Goal: Task Accomplishment & Management: Manage account settings

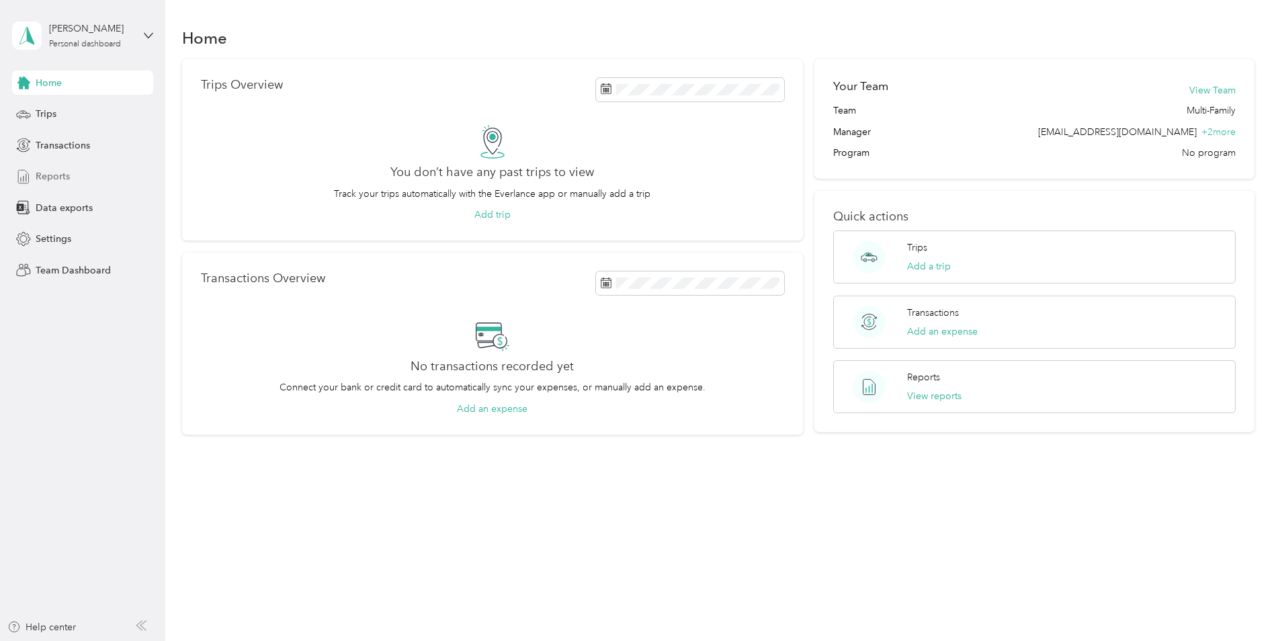
click at [67, 180] on span "Reports" at bounding box center [53, 176] width 34 height 14
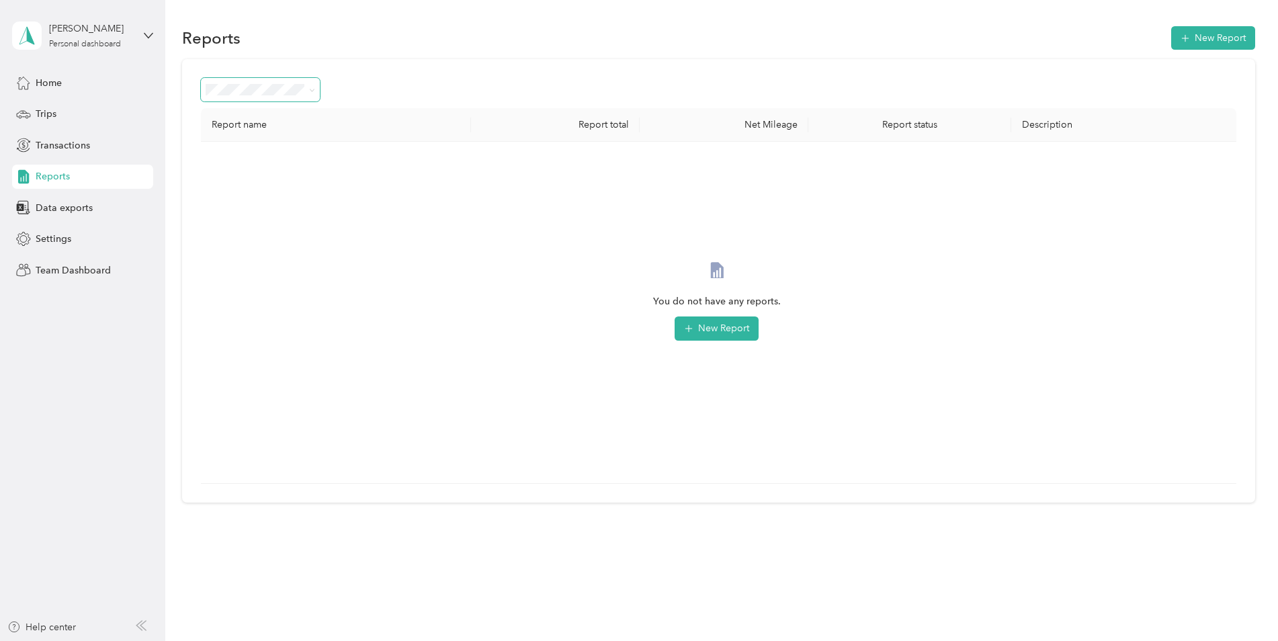
click at [306, 87] on span at bounding box center [309, 90] width 11 height 14
click at [313, 88] on icon at bounding box center [312, 90] width 6 height 6
click at [273, 157] on span "Needs approval" at bounding box center [244, 161] width 69 height 11
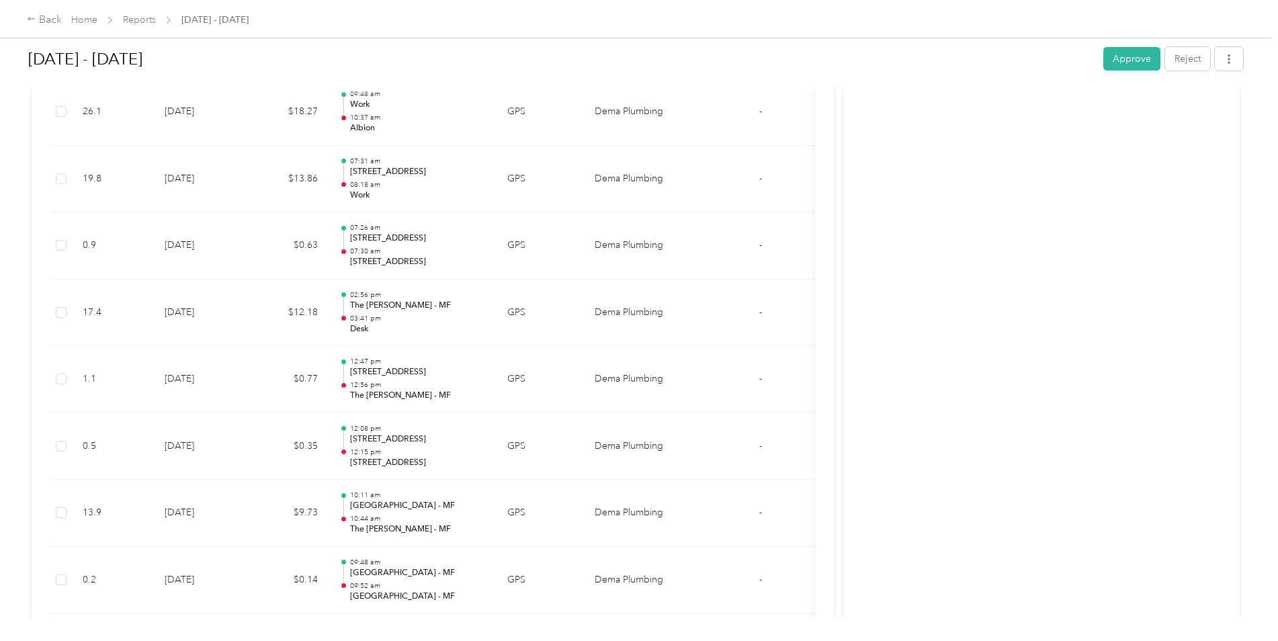
scroll to position [1277, 0]
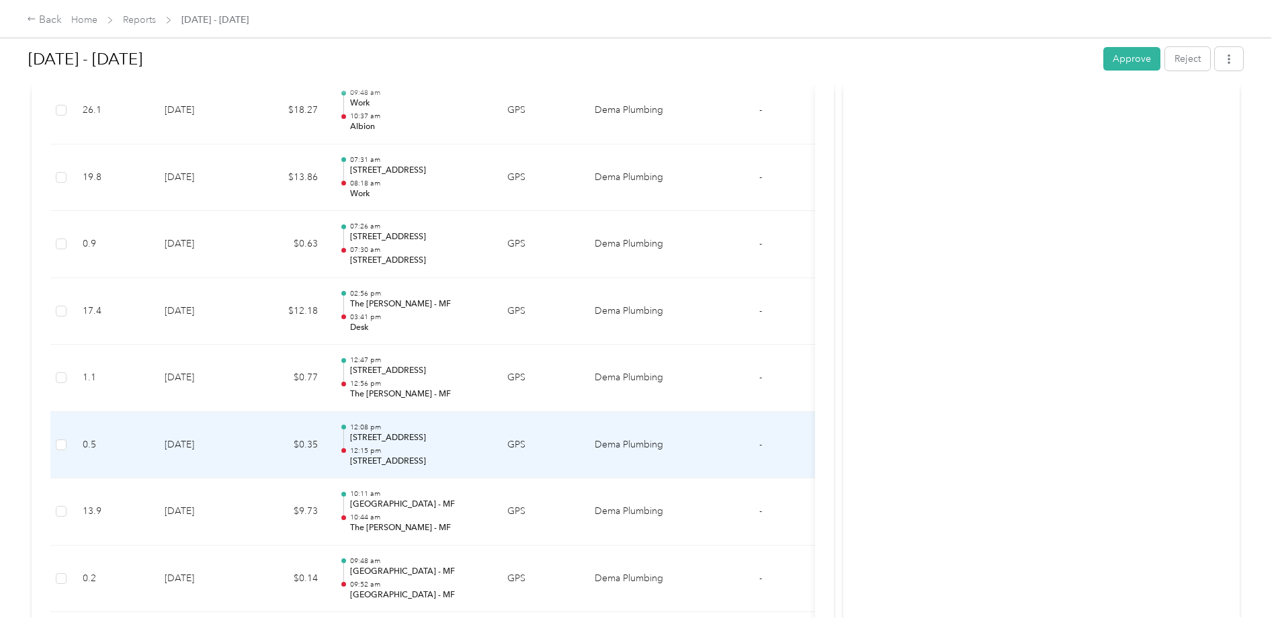
click at [398, 456] on p "[STREET_ADDRESS]" at bounding box center [418, 462] width 136 height 12
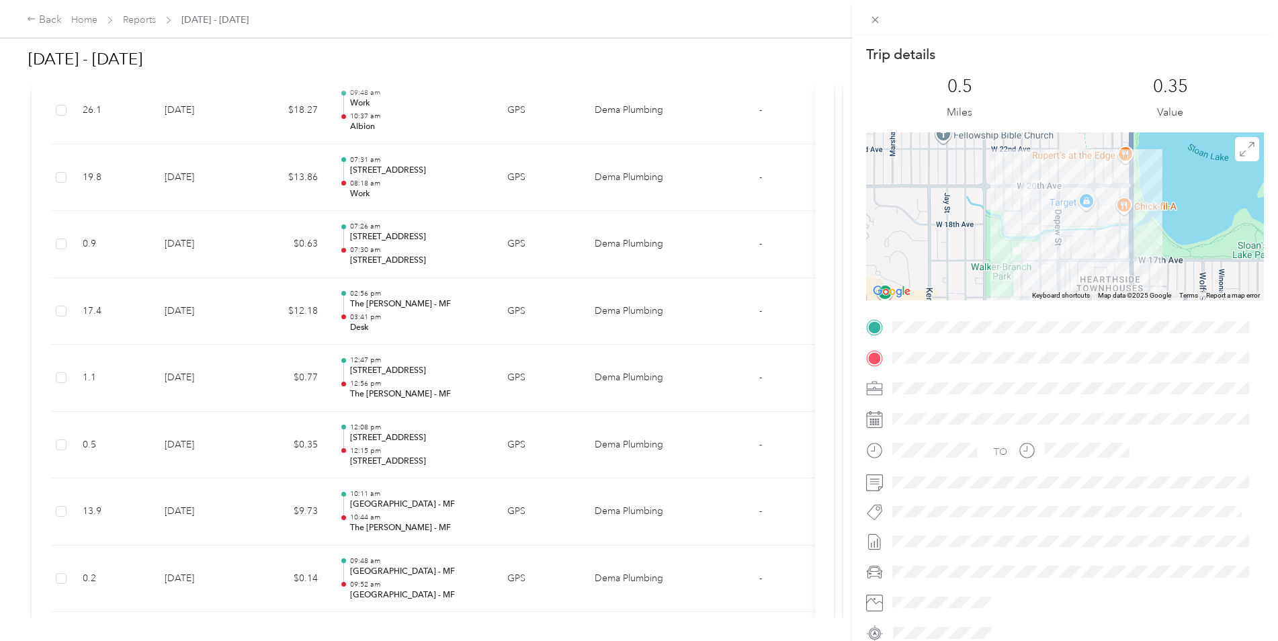
click at [411, 511] on div "Trip details This trip cannot be edited because it is either under review, appr…" at bounding box center [639, 320] width 1278 height 641
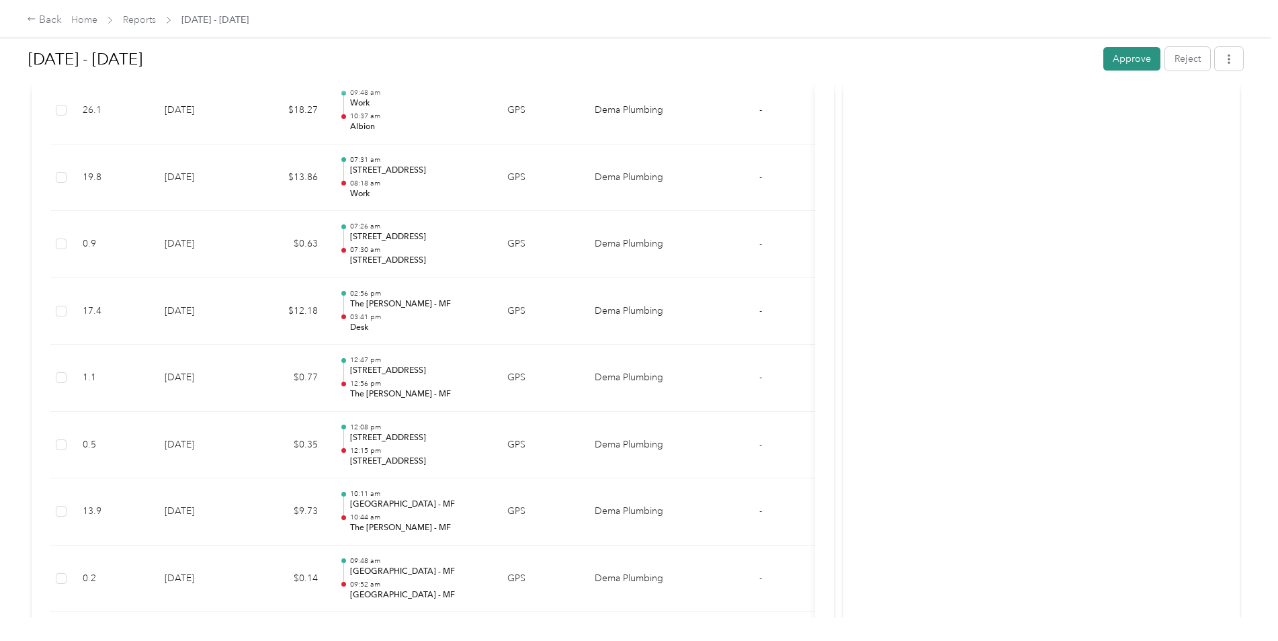
click at [1135, 58] on button "Approve" at bounding box center [1131, 59] width 57 height 24
